Goal: Navigation & Orientation: Find specific page/section

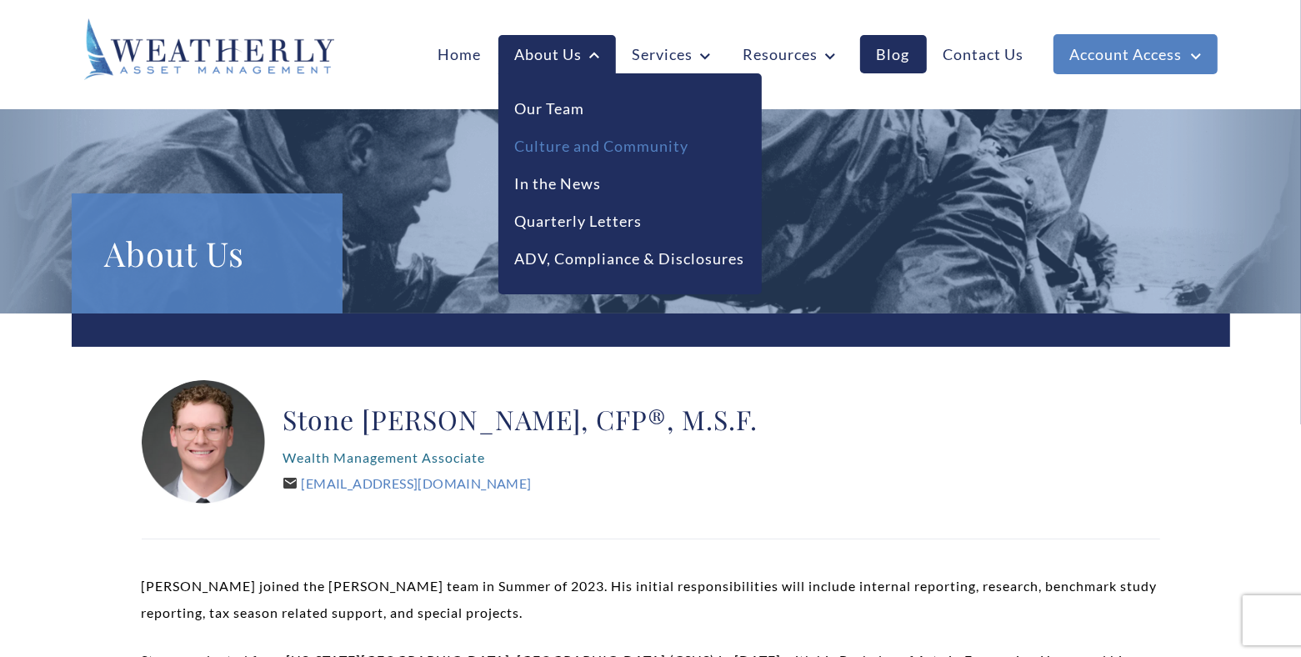
click at [536, 140] on link "Culture and Community" at bounding box center [602, 146] width 174 height 23
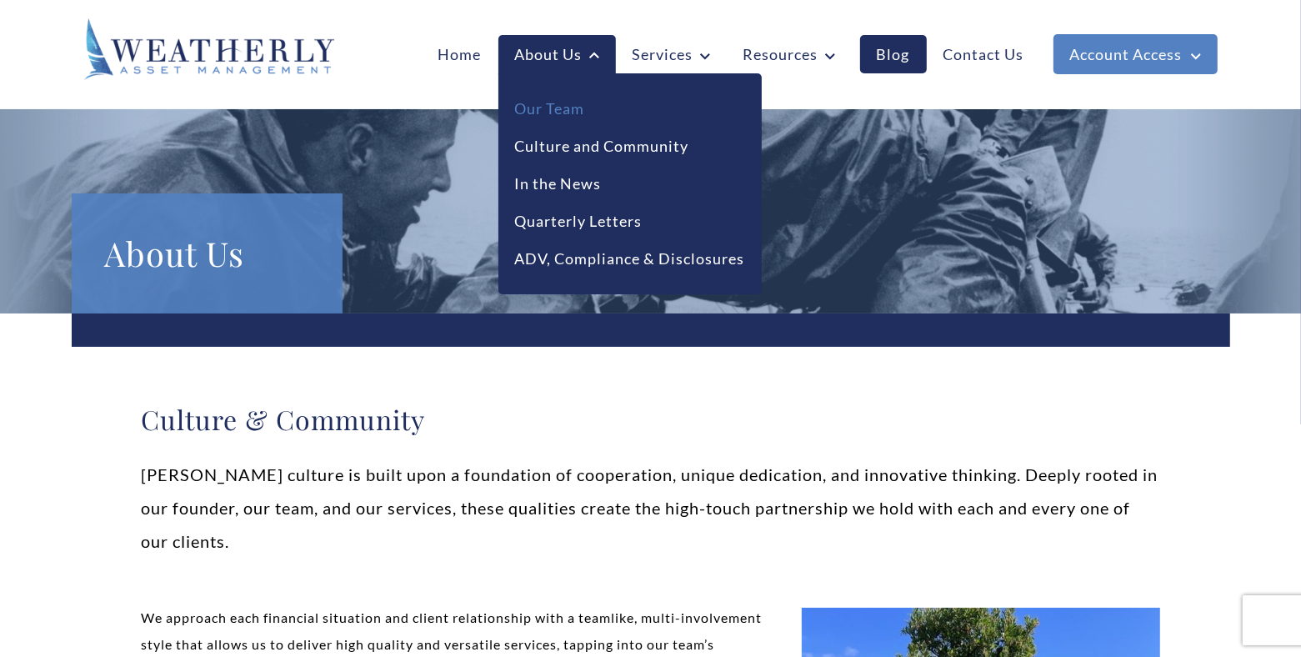
click at [555, 107] on link "Our Team" at bounding box center [550, 109] width 70 height 23
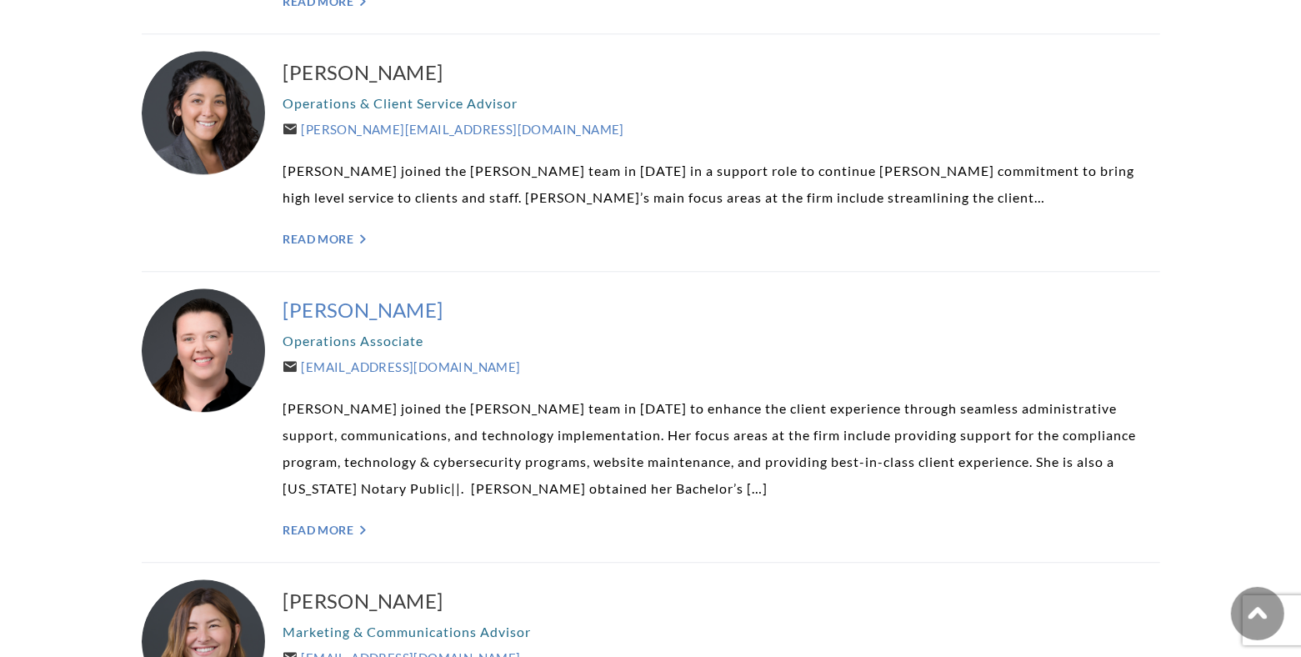
scroll to position [3439, 0]
